Goal: Task Accomplishment & Management: Manage account settings

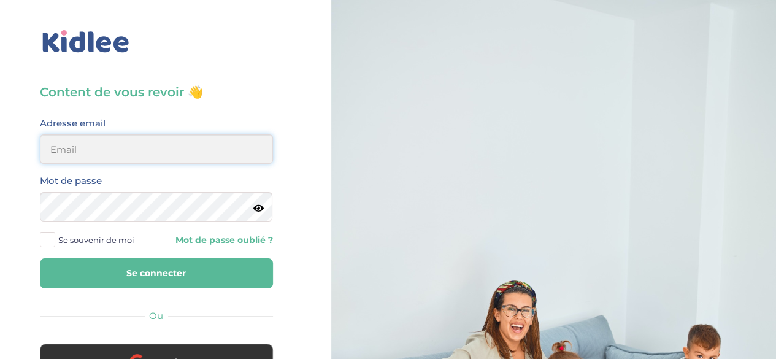
click at [152, 158] on input "email" at bounding box center [156, 148] width 233 height 29
type input "philippelorant@hotmail.com"
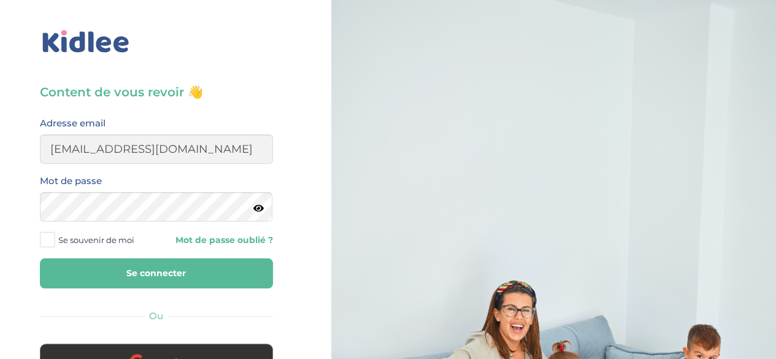
click at [255, 204] on icon at bounding box center [258, 208] width 10 height 9
click at [92, 267] on button "Se connecter" at bounding box center [156, 273] width 233 height 30
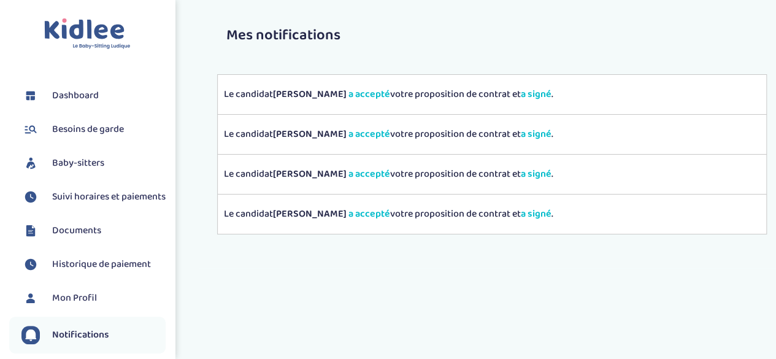
click at [77, 193] on span "Suivi horaires et paiements" at bounding box center [108, 196] width 113 height 15
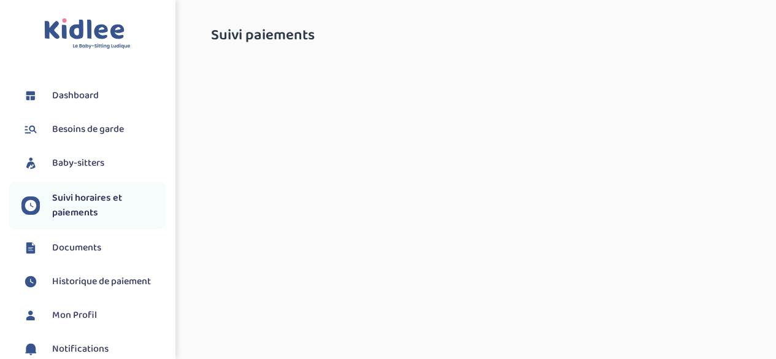
select select "septembre 2025"
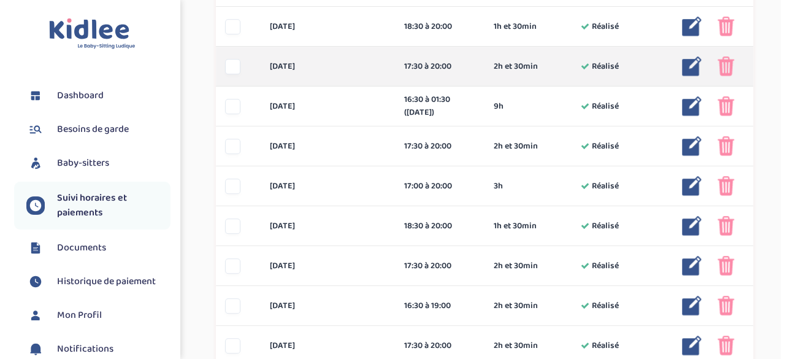
scroll to position [552, 0]
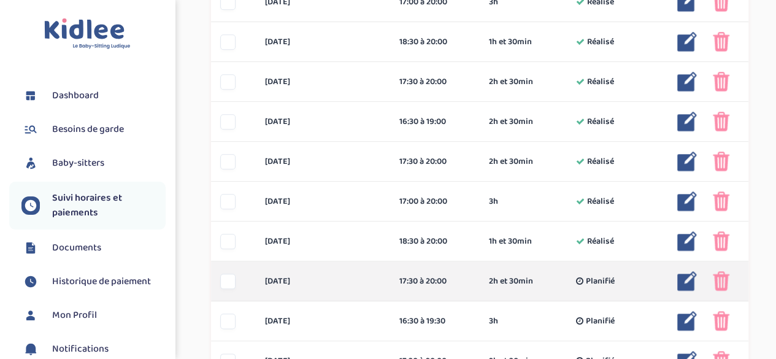
click at [694, 276] on img at bounding box center [687, 281] width 20 height 20
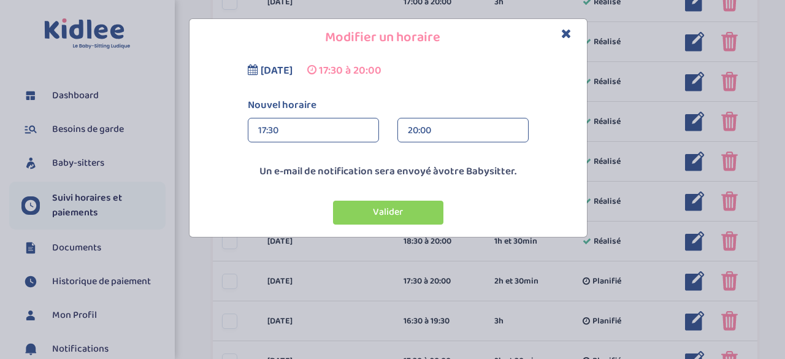
click at [324, 128] on div "17:30" at bounding box center [313, 130] width 110 height 25
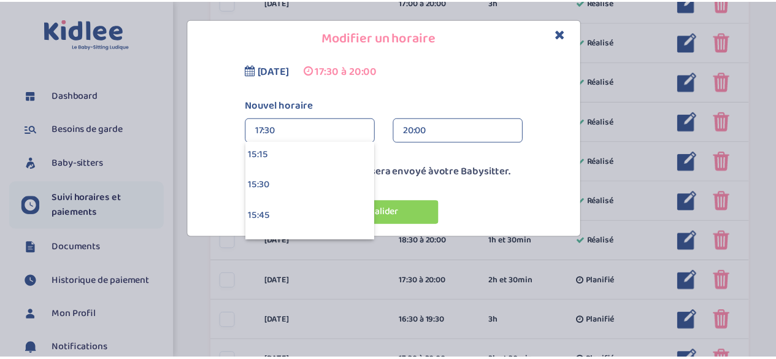
scroll to position [1900, 0]
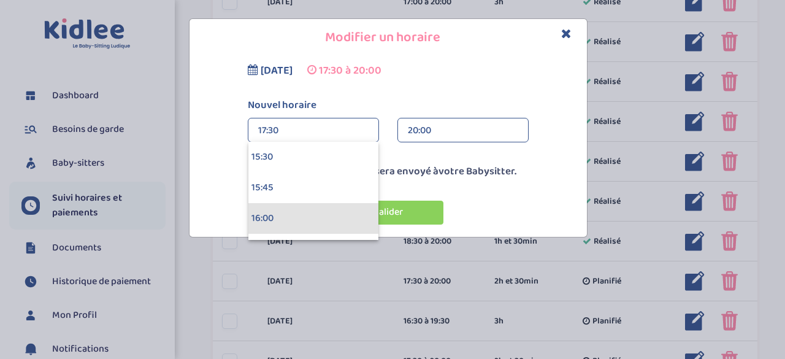
click at [283, 213] on div "16:00" at bounding box center [313, 218] width 130 height 31
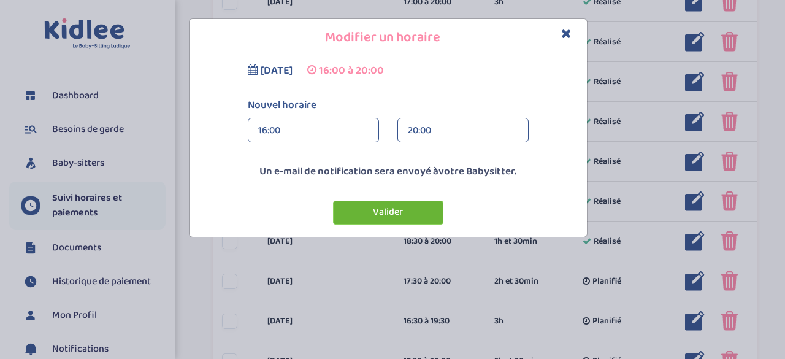
click at [389, 209] on button "Valider" at bounding box center [388, 212] width 110 height 24
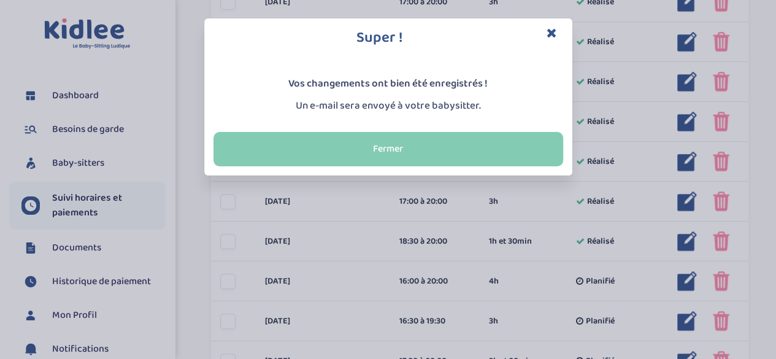
click at [449, 149] on button "Fermer" at bounding box center [387, 149] width 349 height 34
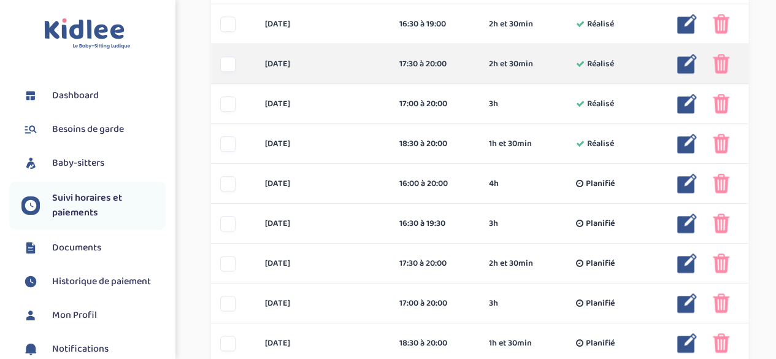
scroll to position [674, 0]
